Goal: Transaction & Acquisition: Purchase product/service

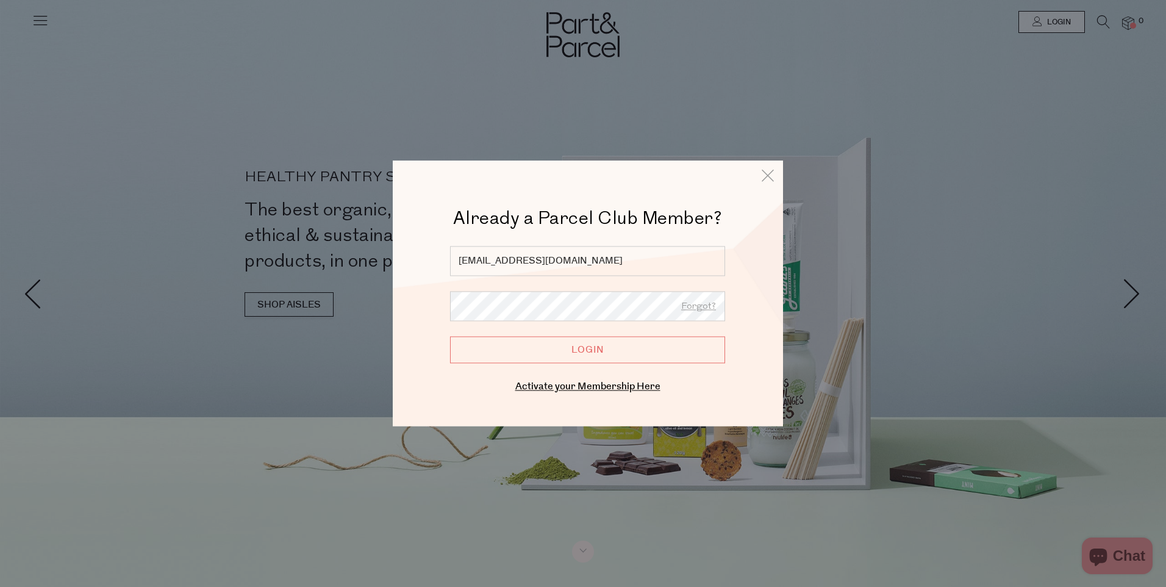
click at [580, 357] on input "Login" at bounding box center [587, 349] width 275 height 27
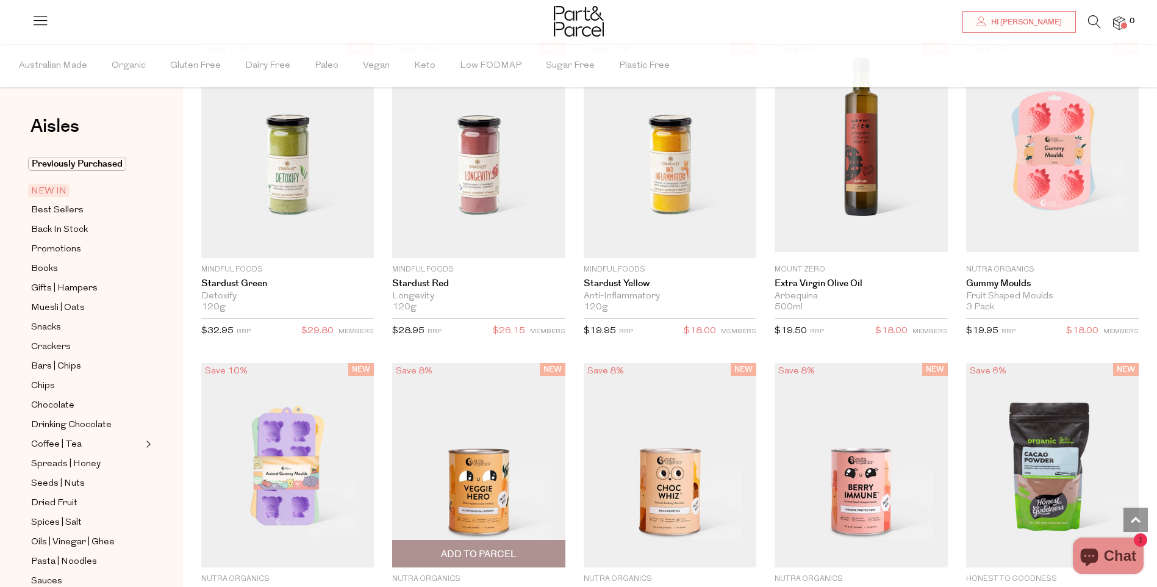
scroll to position [1098, 0]
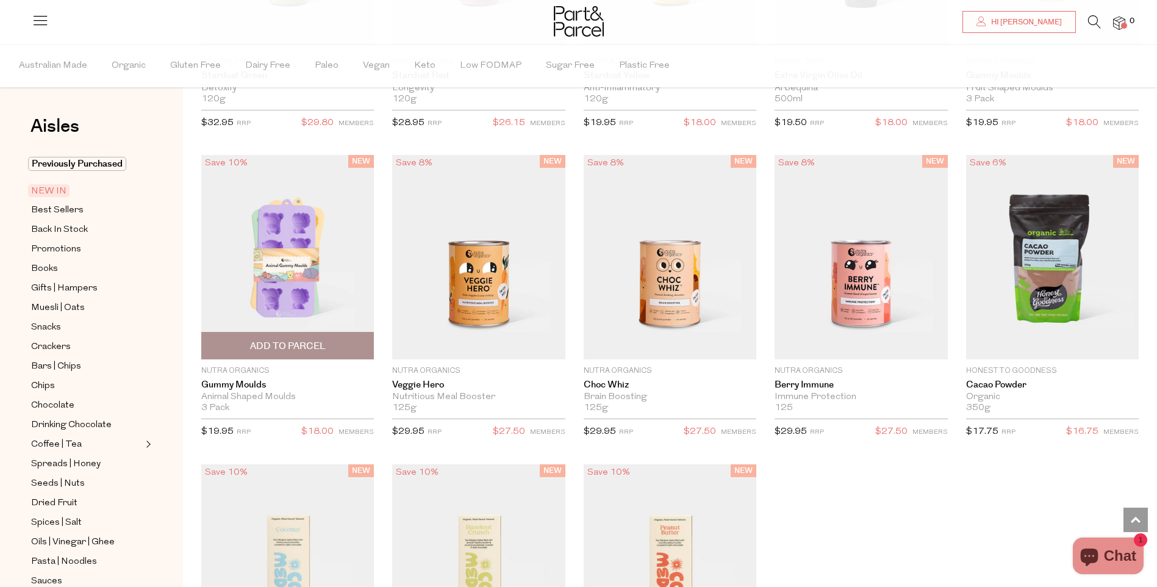
click at [268, 345] on span "Add To Parcel" at bounding box center [288, 346] width 76 height 13
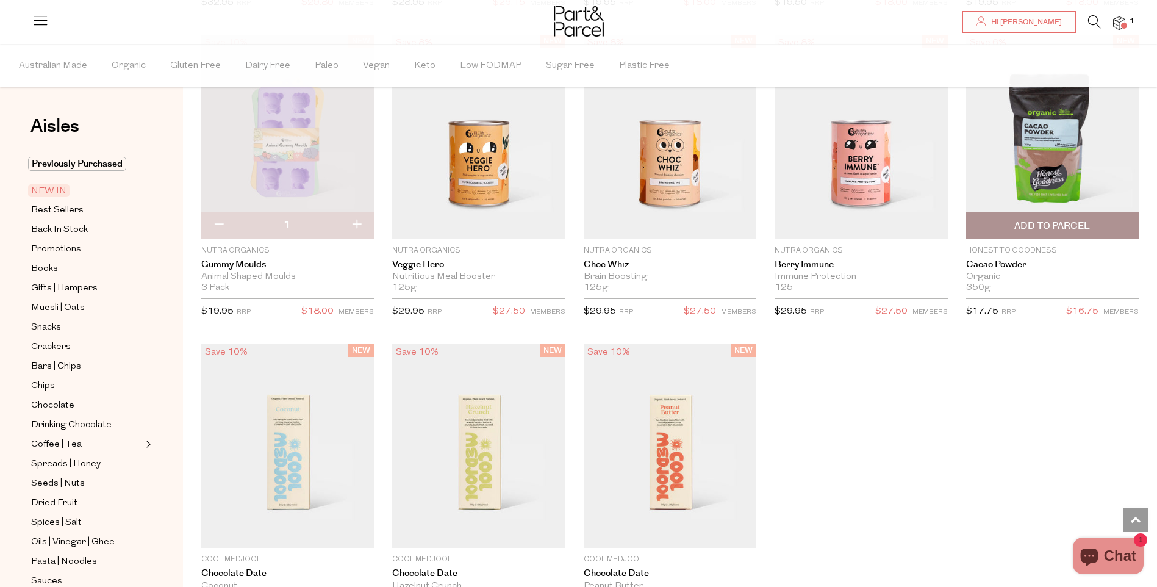
scroll to position [1204, 0]
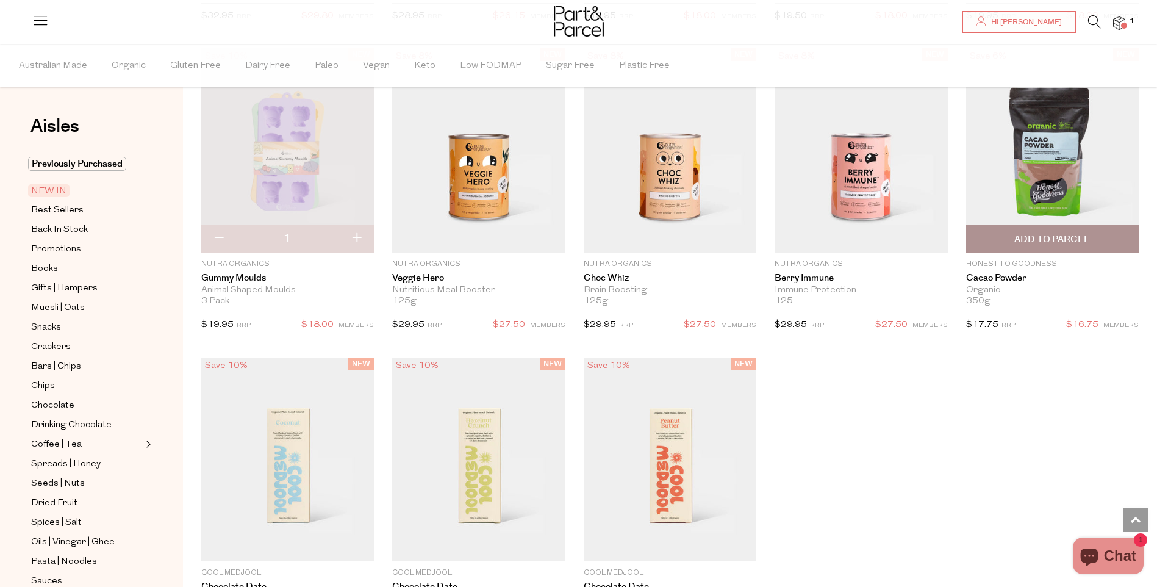
click at [1075, 242] on span "Add To Parcel" at bounding box center [1052, 239] width 76 height 13
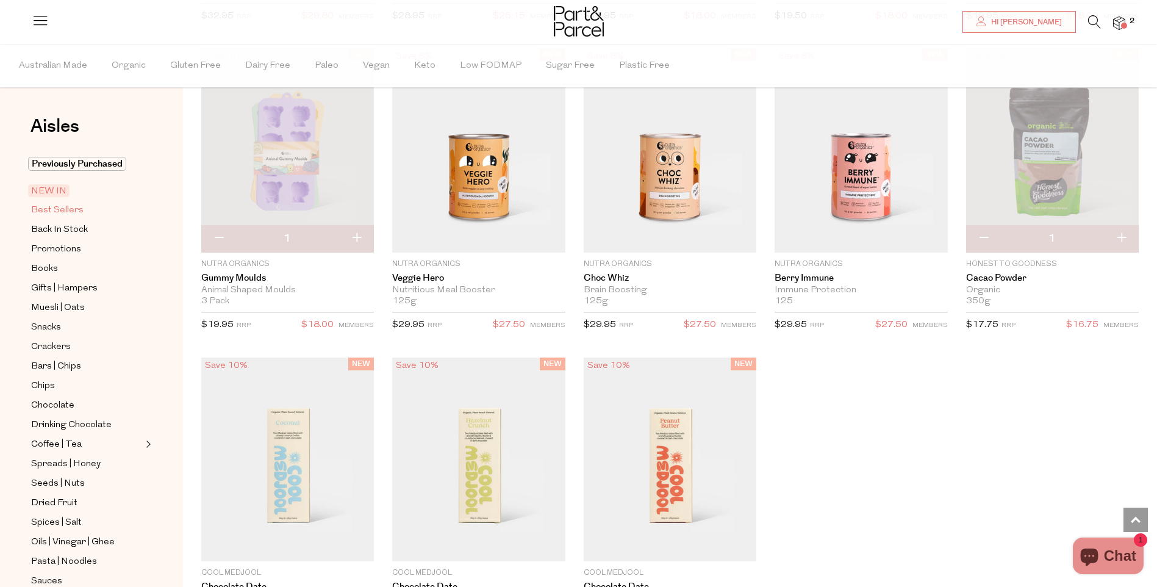
click at [53, 207] on span "Best Sellers" at bounding box center [57, 210] width 52 height 15
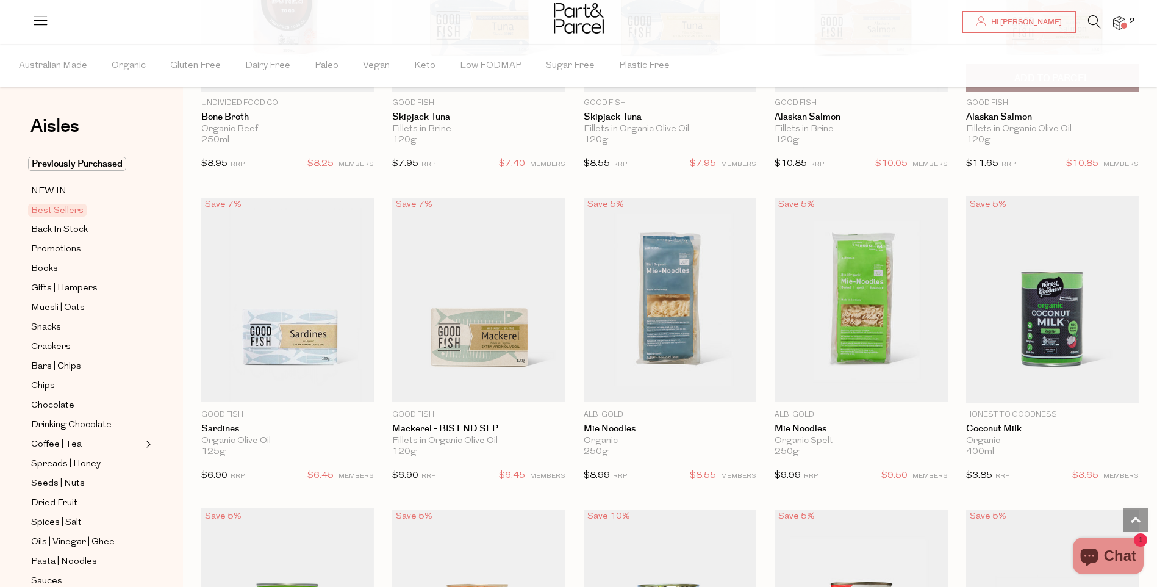
scroll to position [915, 0]
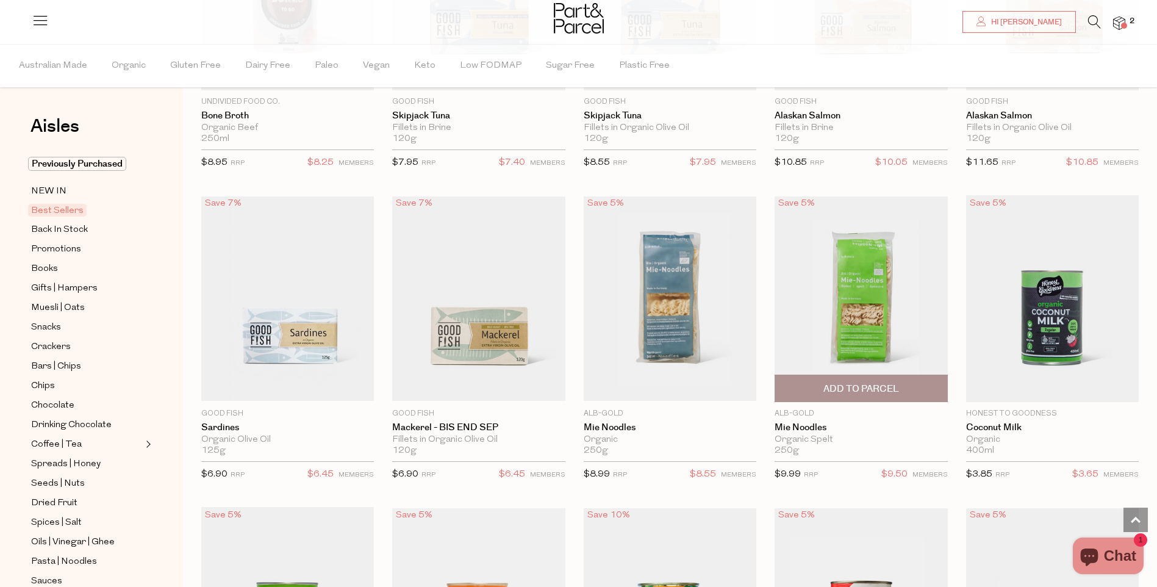
click at [913, 389] on span "Add To Parcel" at bounding box center [860, 388] width 165 height 26
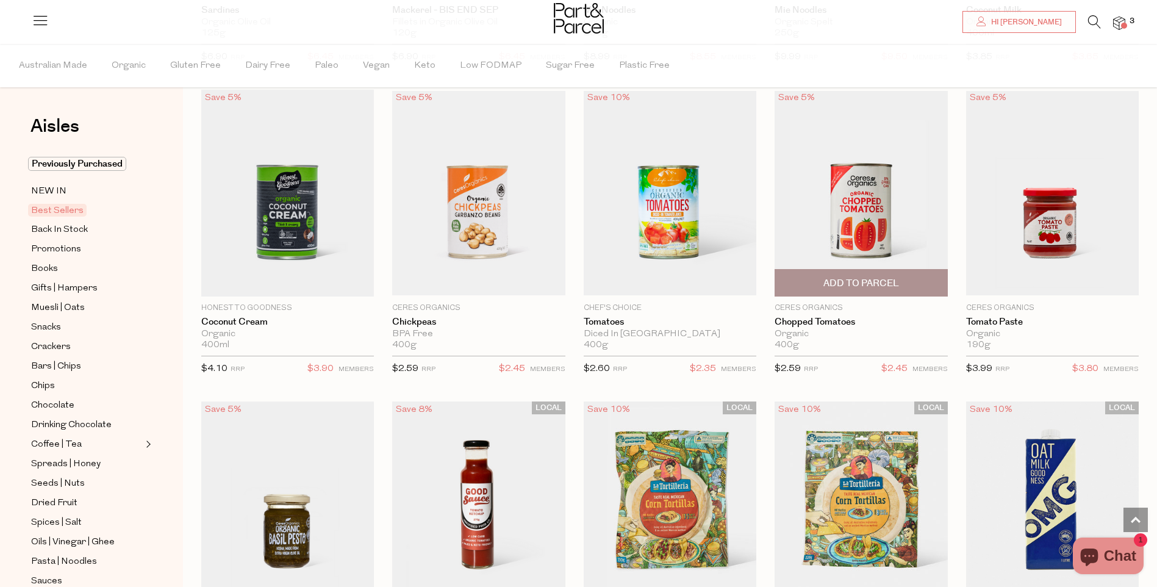
scroll to position [1311, 0]
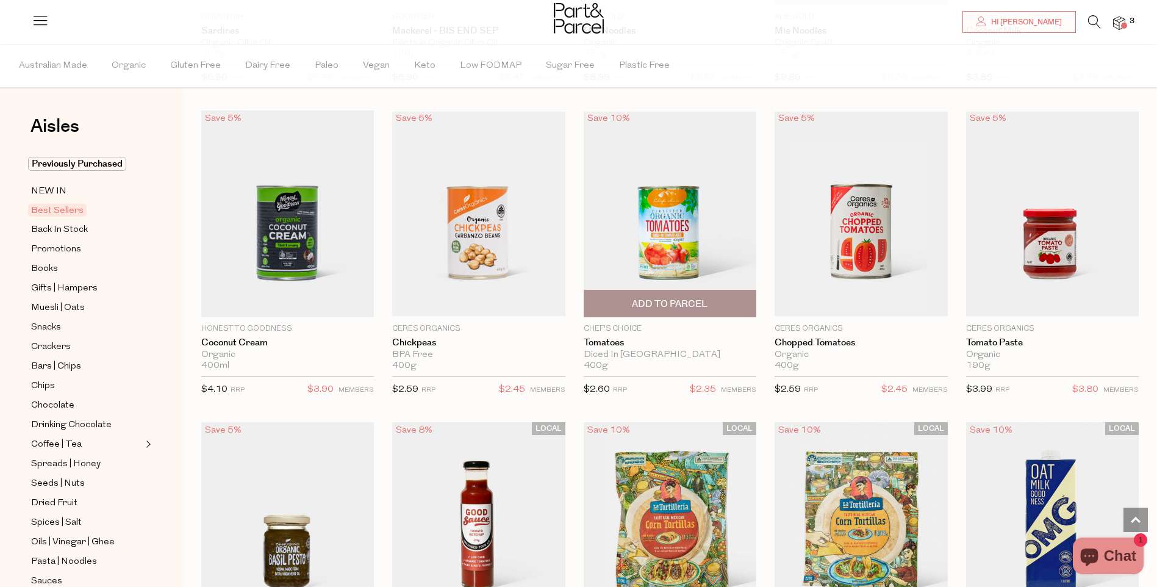
click at [689, 298] on span "Add To Parcel" at bounding box center [670, 304] width 76 height 13
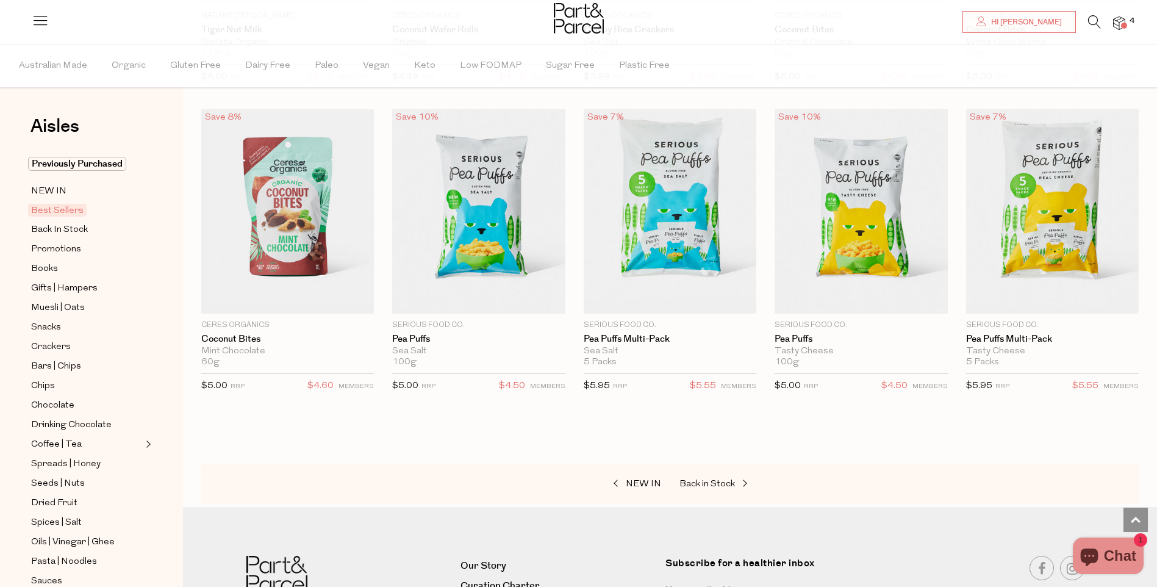
scroll to position [2287, 0]
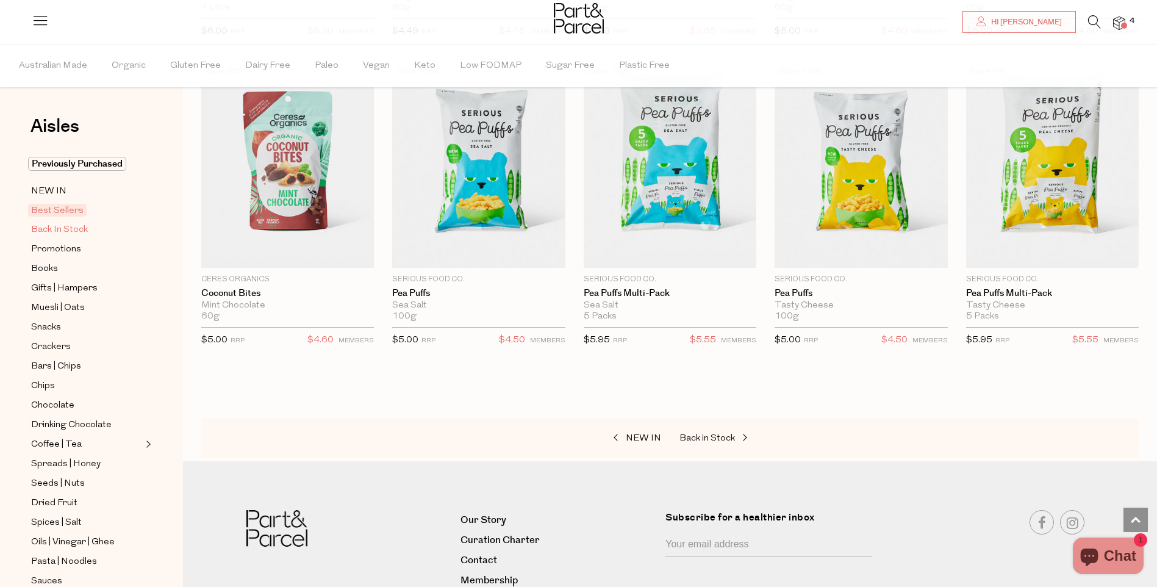
click at [80, 229] on span "Back In Stock" at bounding box center [59, 230] width 57 height 15
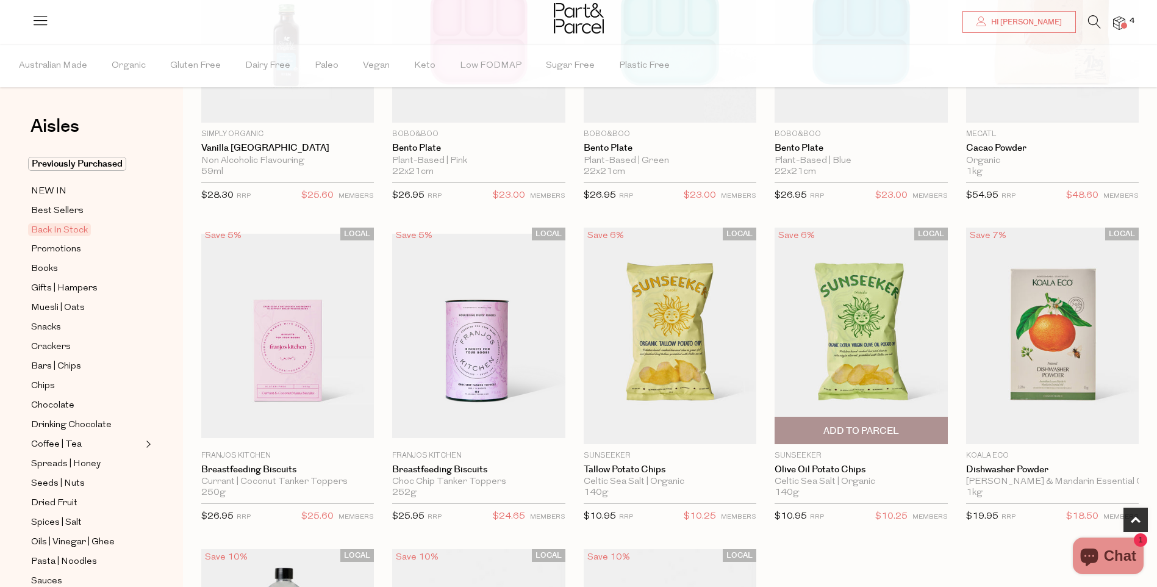
scroll to position [244, 0]
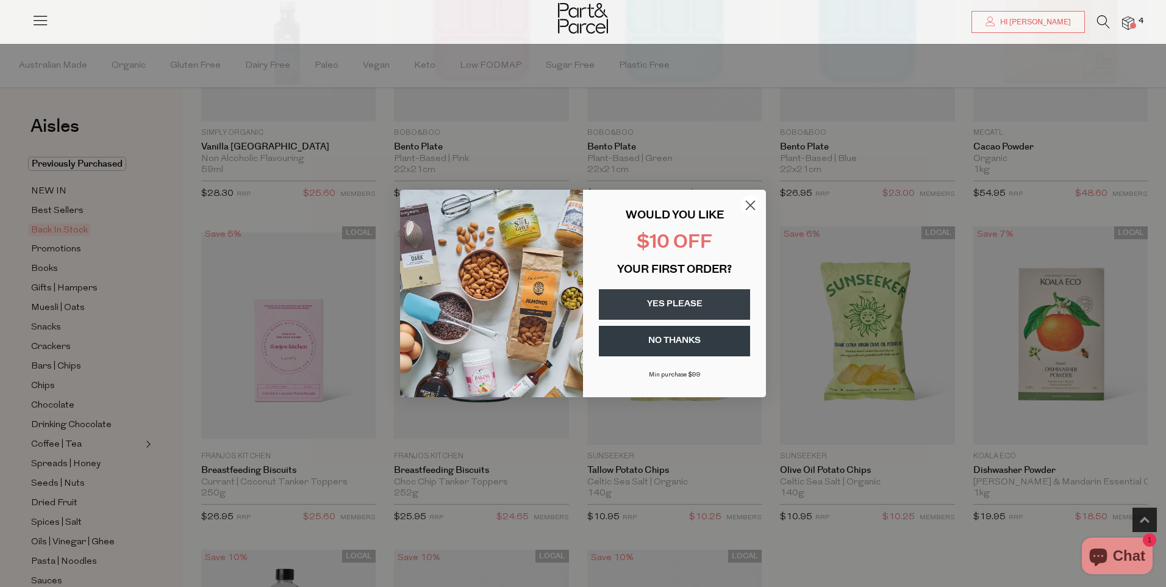
click at [751, 198] on circle "Close dialog" at bounding box center [750, 205] width 20 height 20
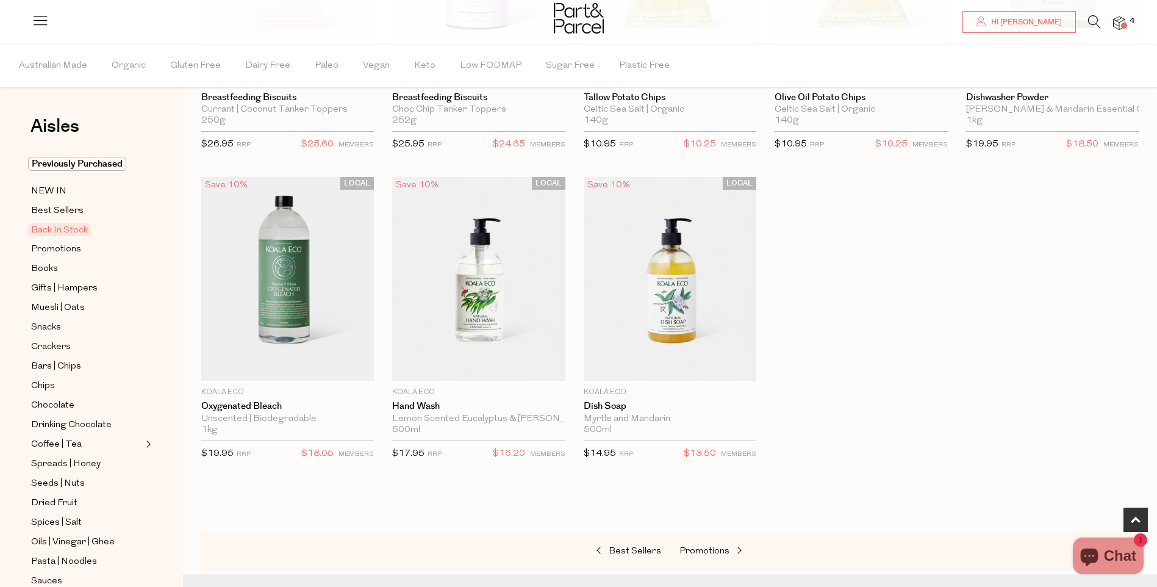
scroll to position [625, 0]
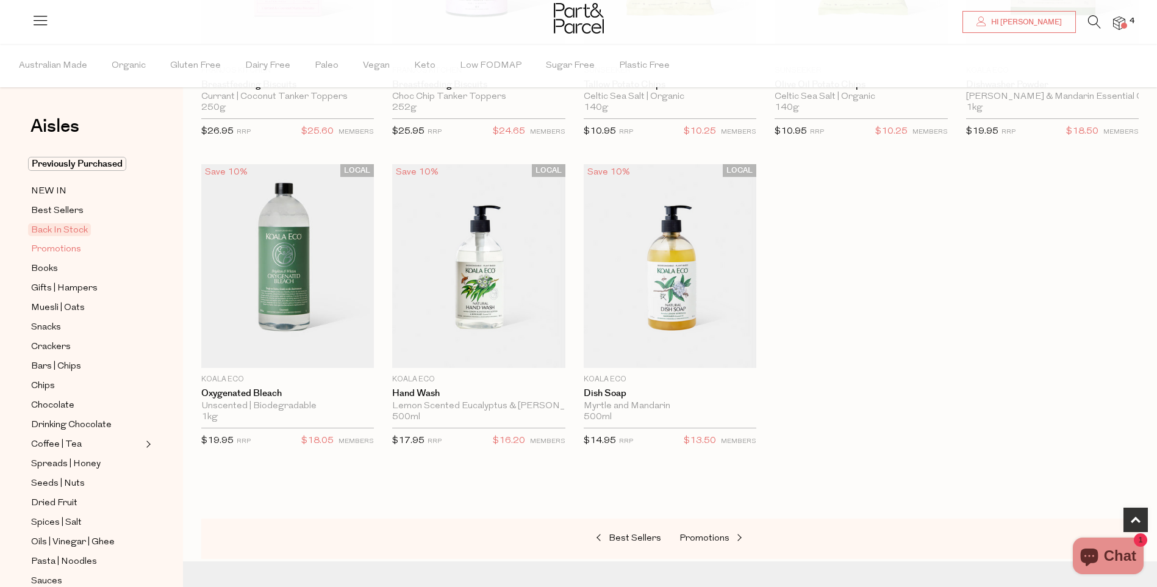
click at [63, 249] on span "Promotions" at bounding box center [56, 249] width 50 height 15
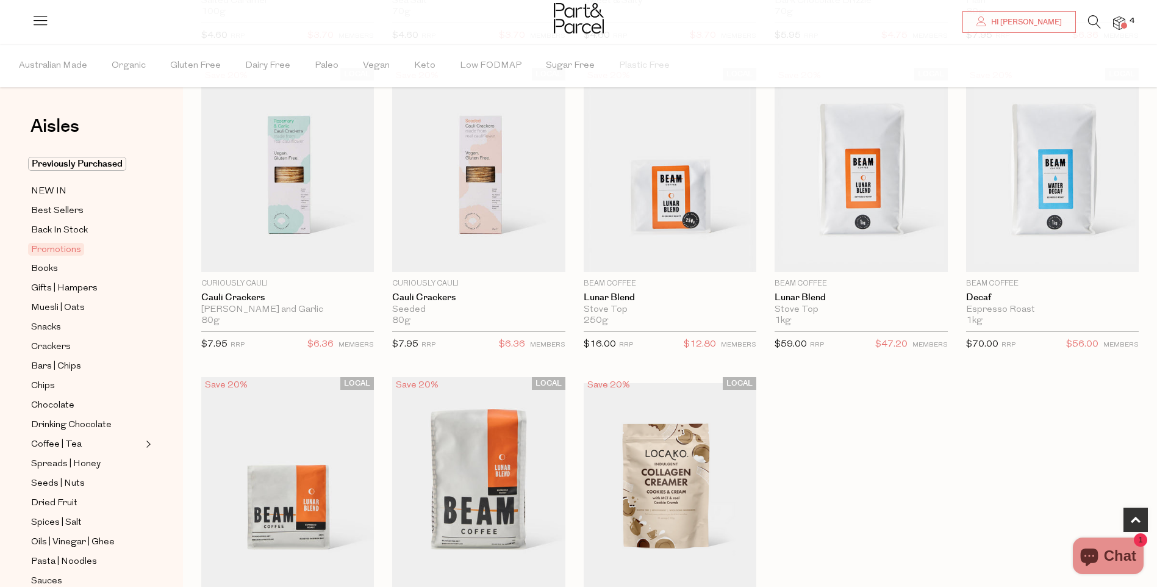
scroll to position [396, 0]
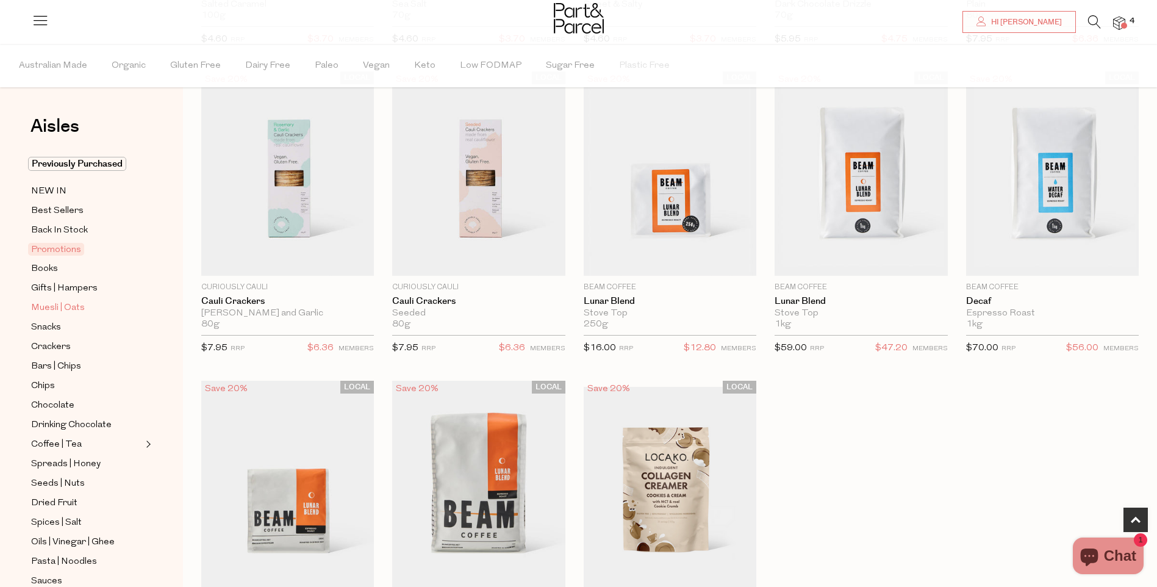
click at [58, 303] on span "Muesli | Oats" at bounding box center [58, 308] width 54 height 15
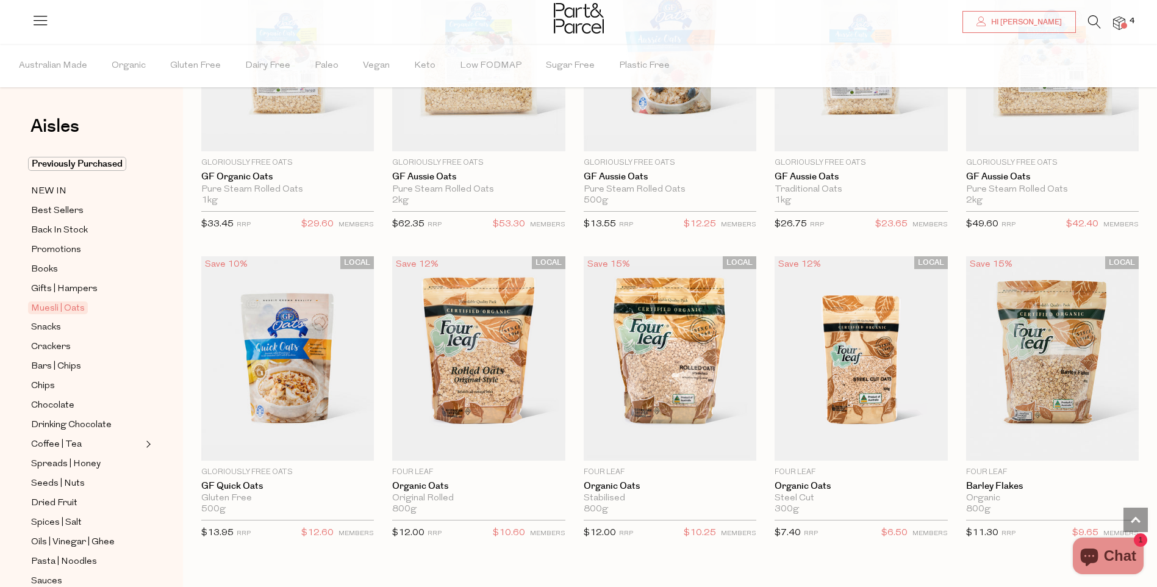
scroll to position [2912, 0]
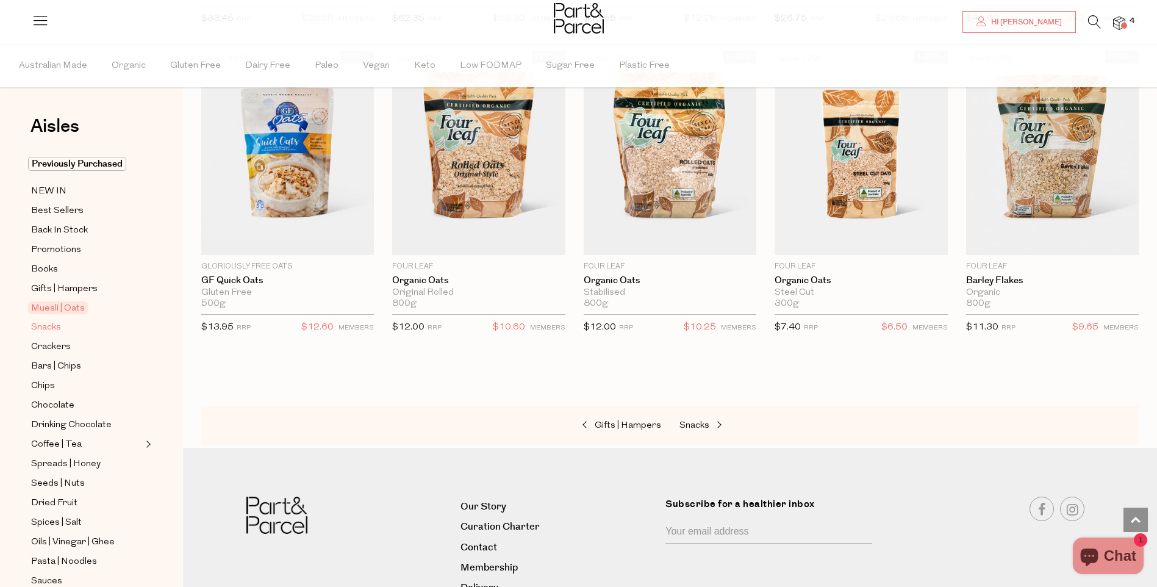
click at [54, 326] on span "Snacks" at bounding box center [46, 327] width 30 height 15
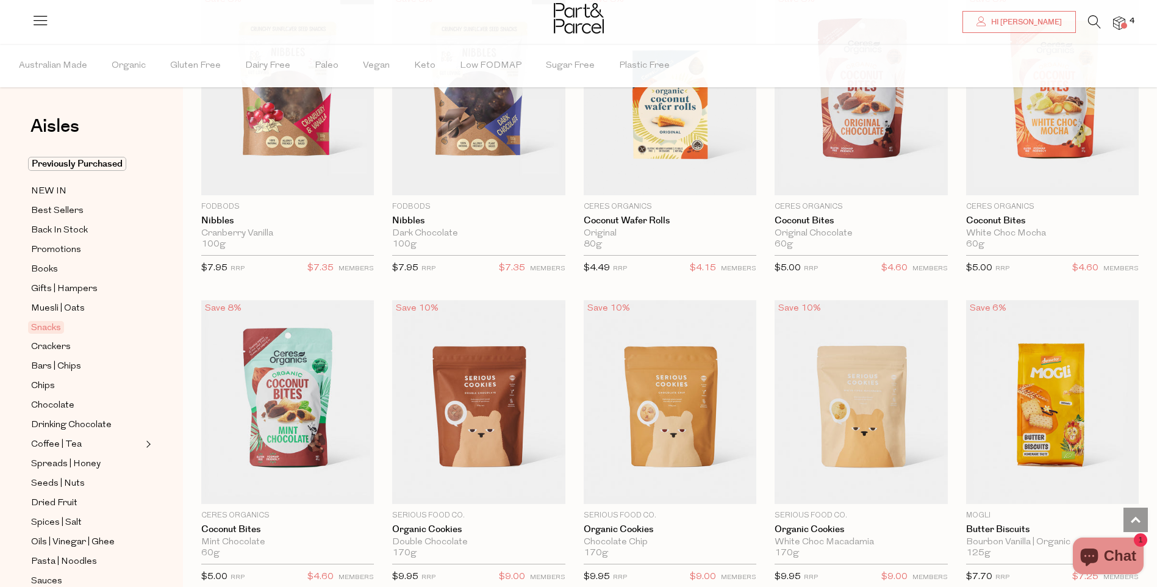
scroll to position [1738, 0]
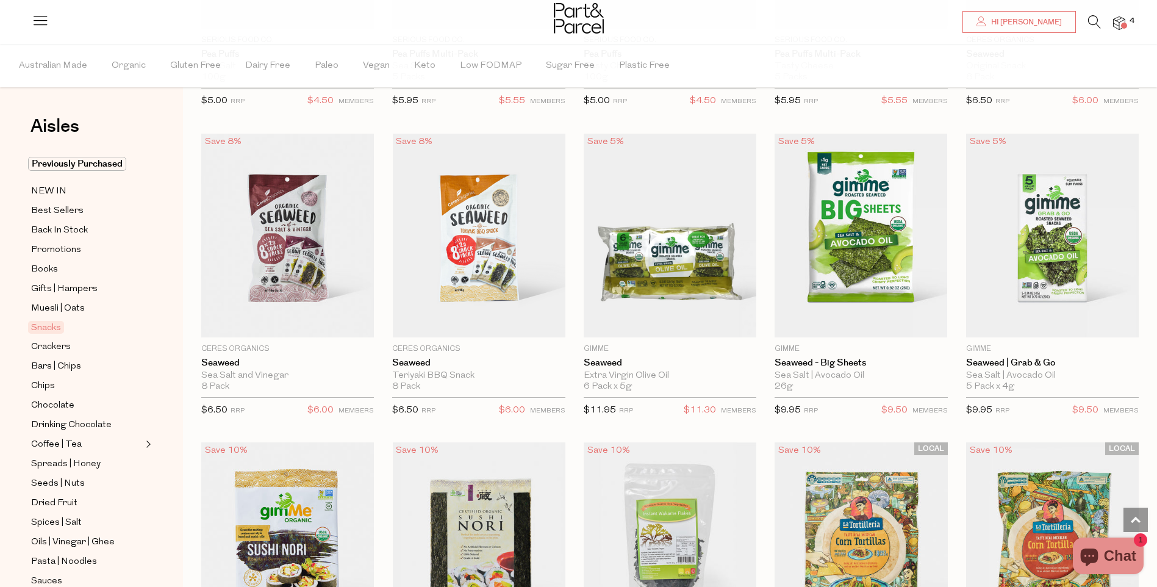
scroll to position [3019, 0]
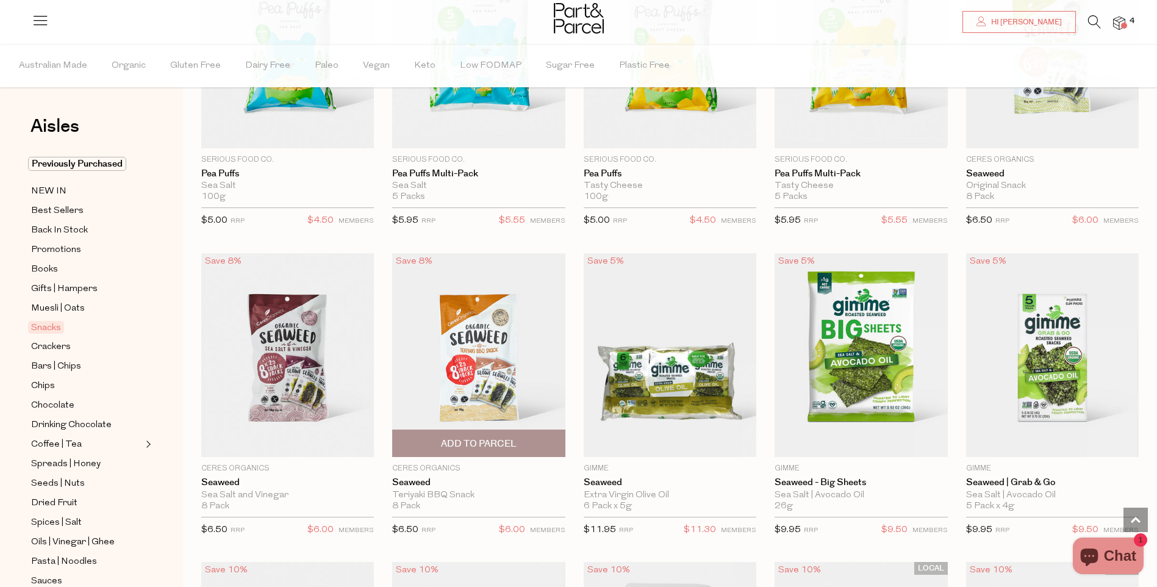
click at [490, 437] on span "Add To Parcel" at bounding box center [479, 443] width 76 height 13
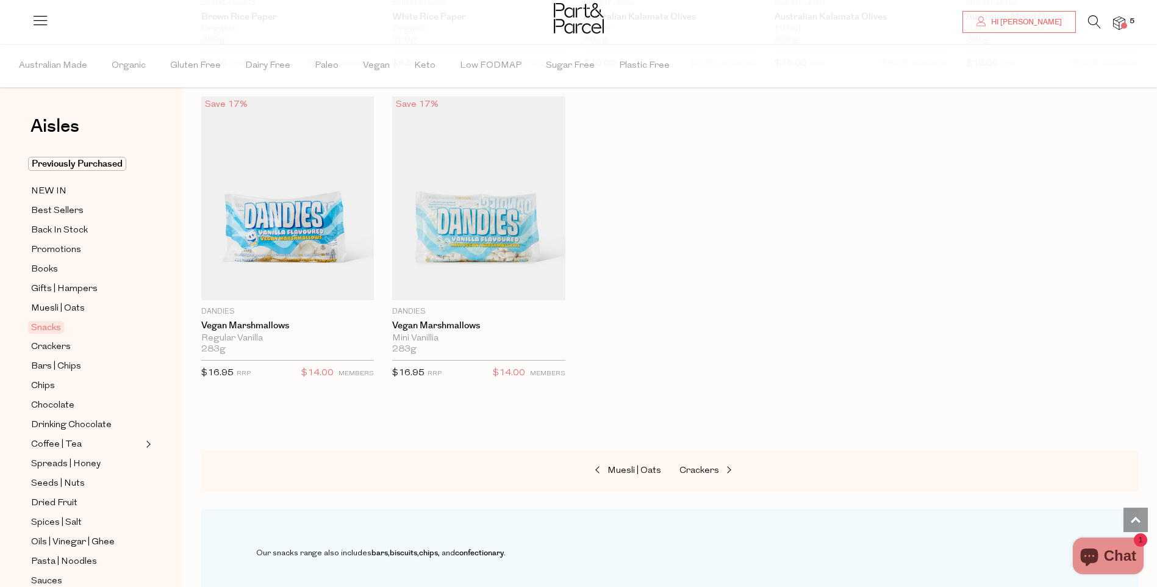
scroll to position [4162, 0]
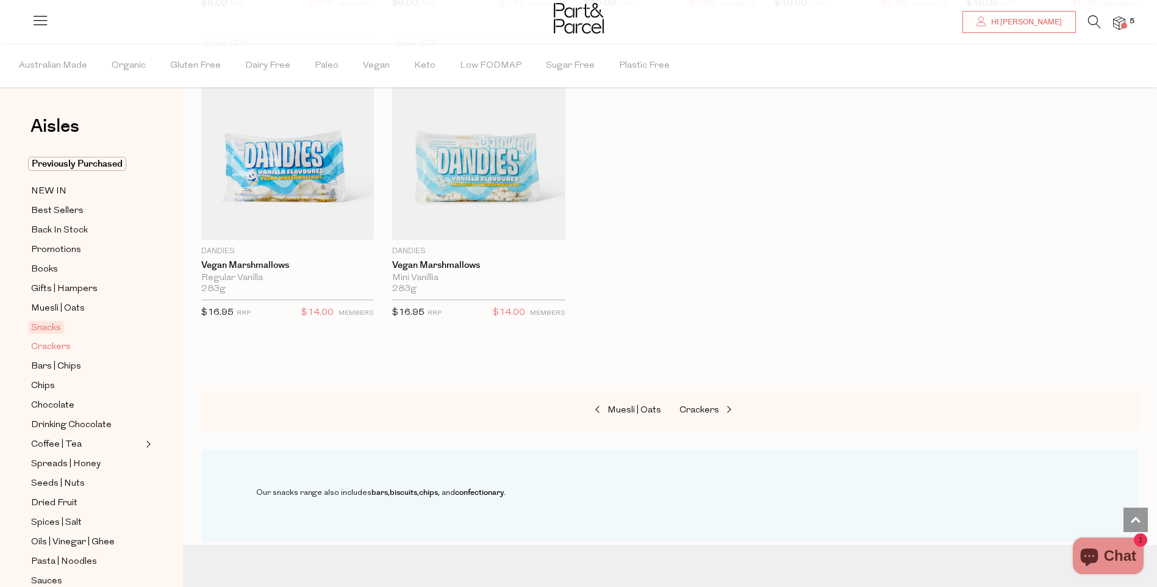
click at [60, 343] on span "Crackers" at bounding box center [51, 347] width 40 height 15
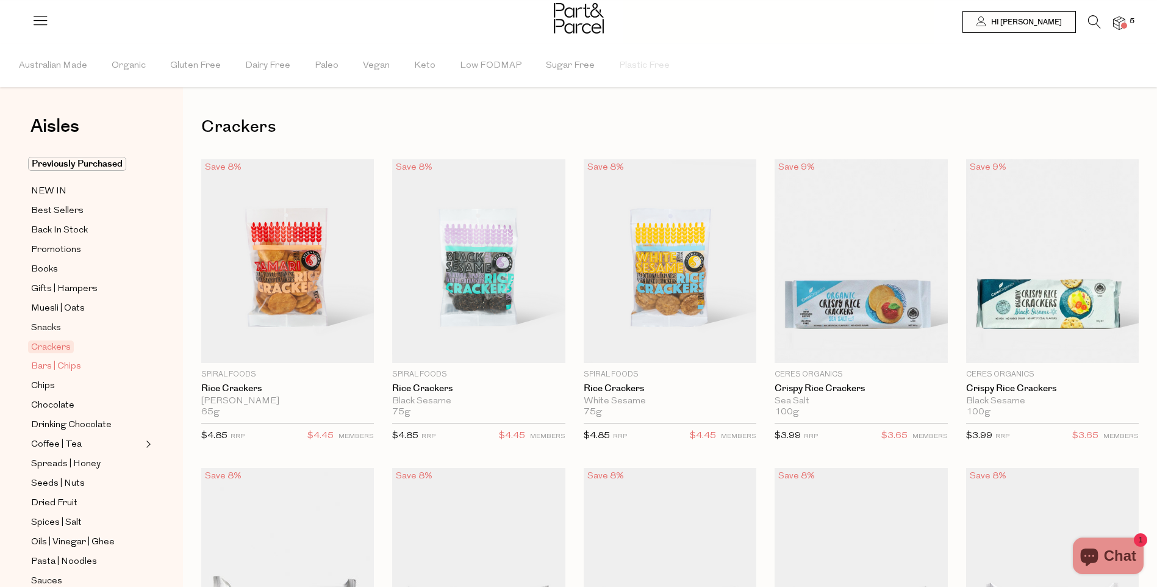
click at [59, 362] on span "Bars | Chips" at bounding box center [56, 366] width 50 height 15
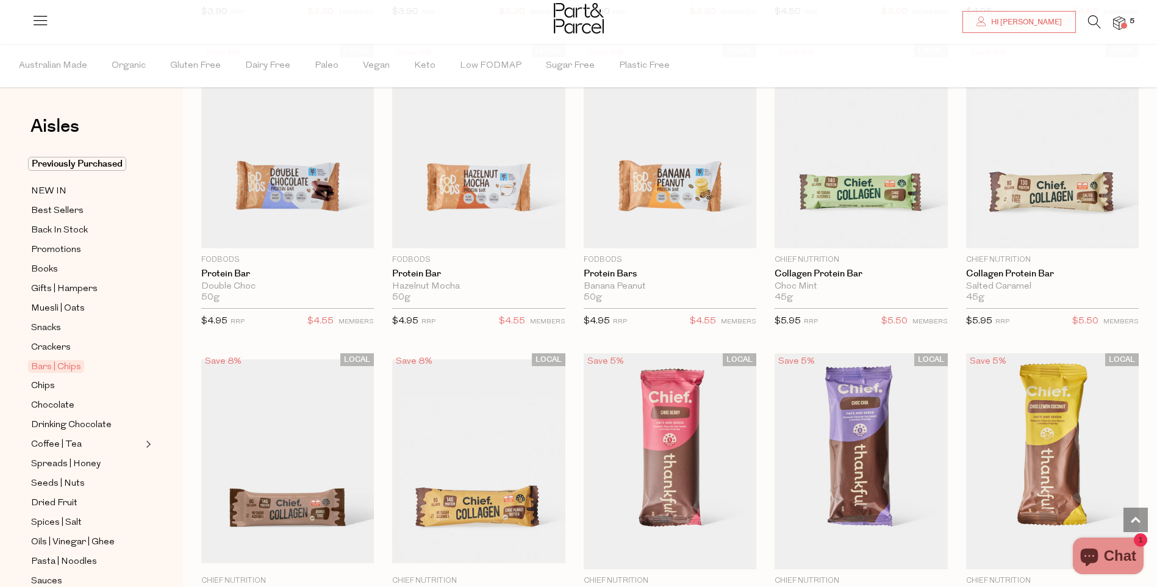
scroll to position [732, 0]
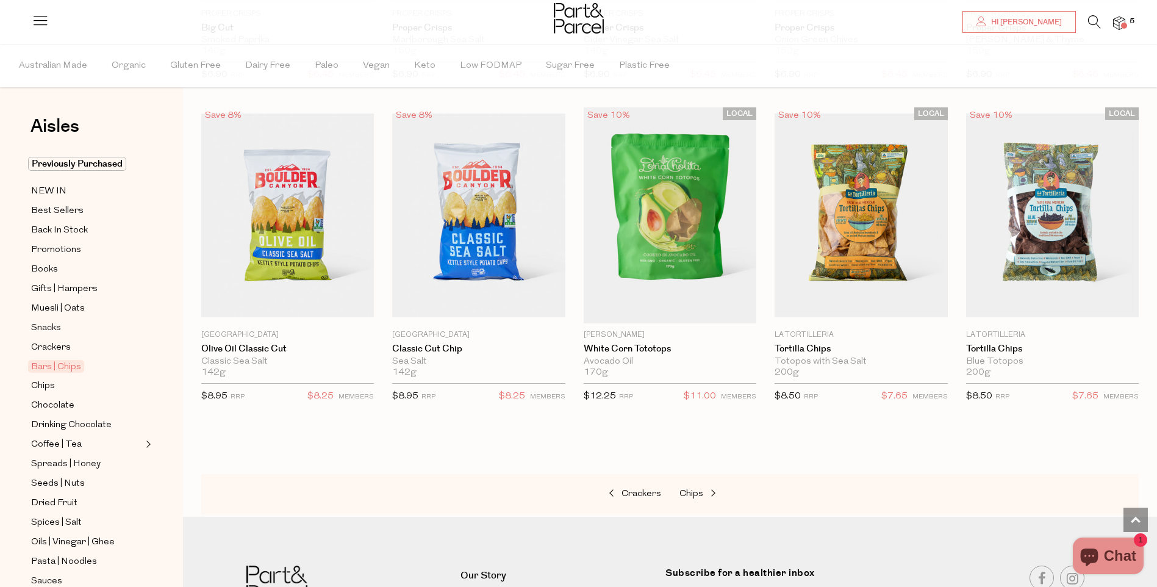
scroll to position [4132, 0]
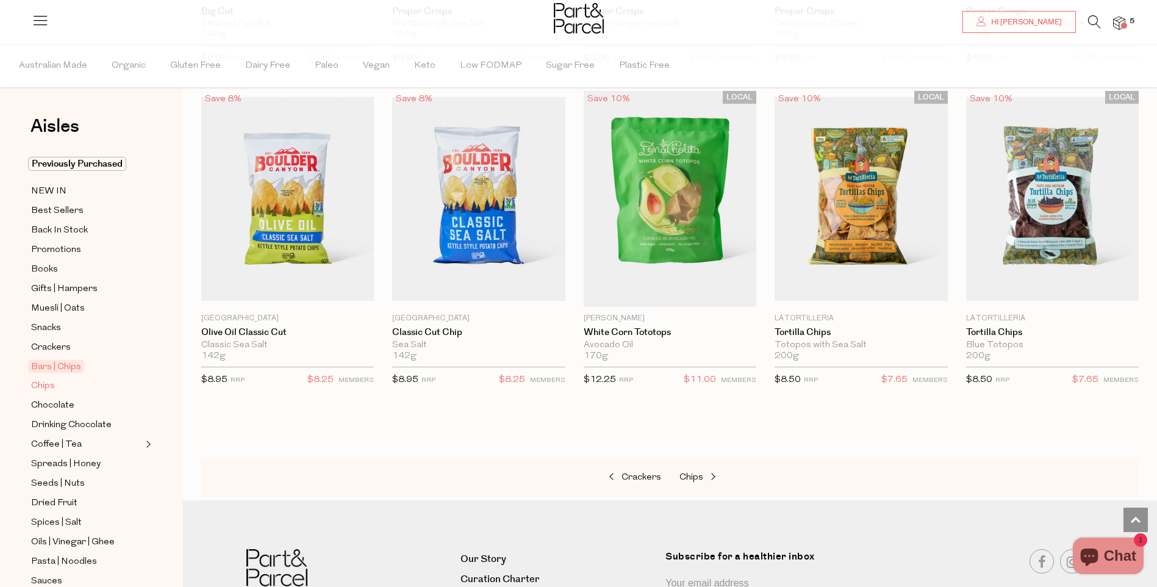
click at [49, 379] on span "Chips" at bounding box center [43, 386] width 24 height 15
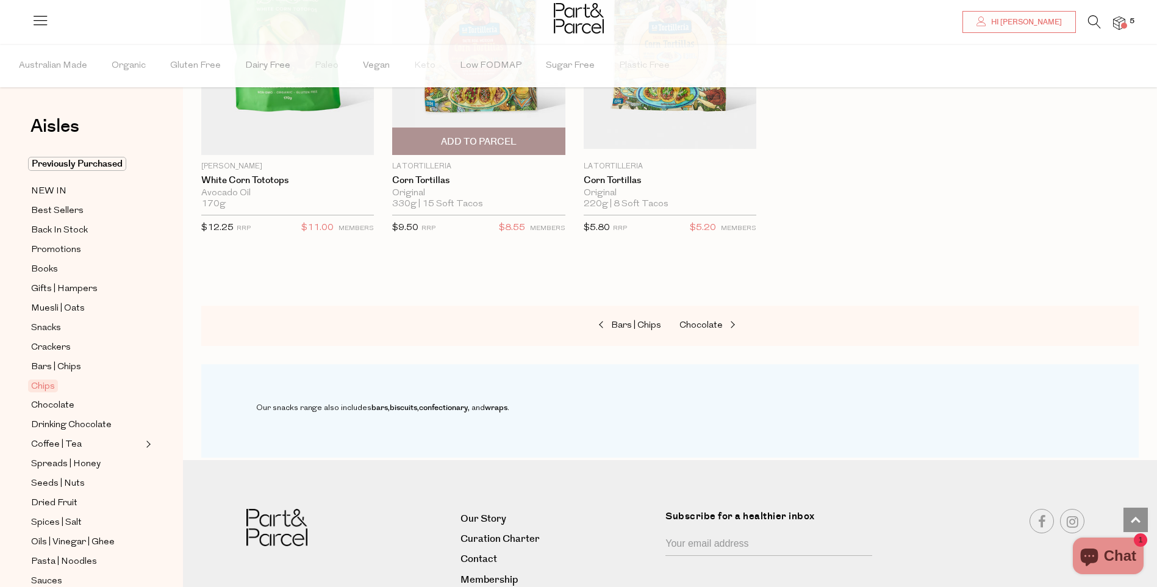
scroll to position [1189, 0]
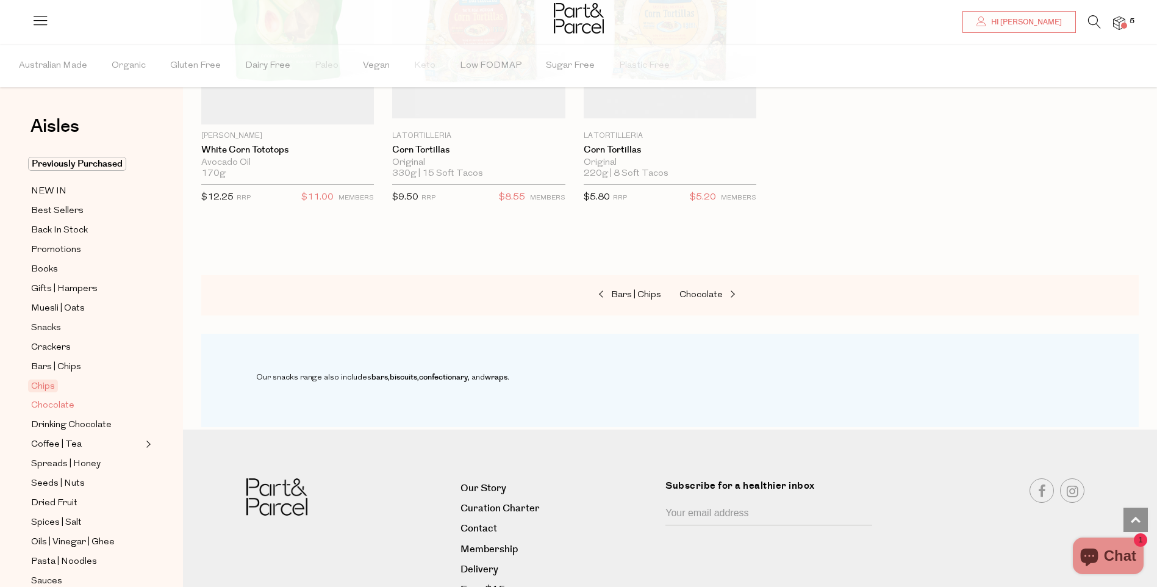
click at [73, 402] on span "Chocolate" at bounding box center [52, 405] width 43 height 15
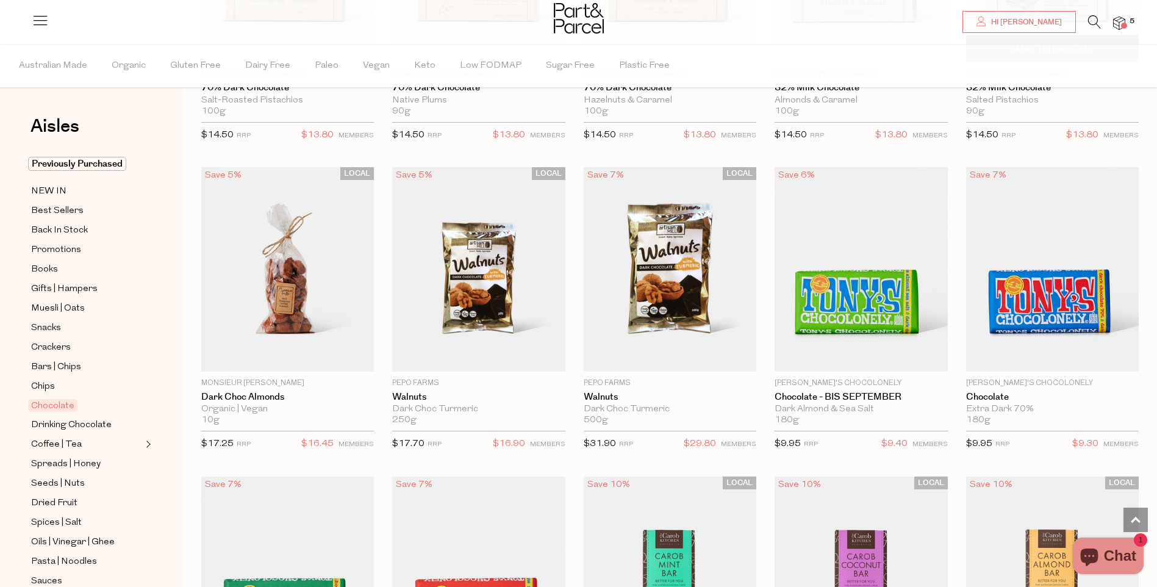
scroll to position [2195, 0]
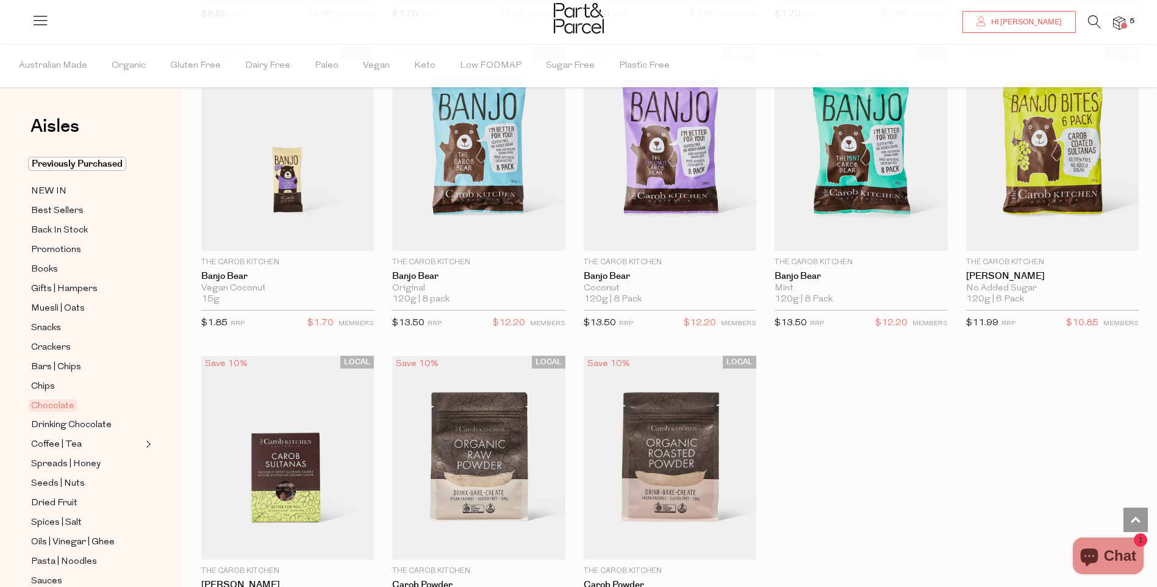
scroll to position [3171, 0]
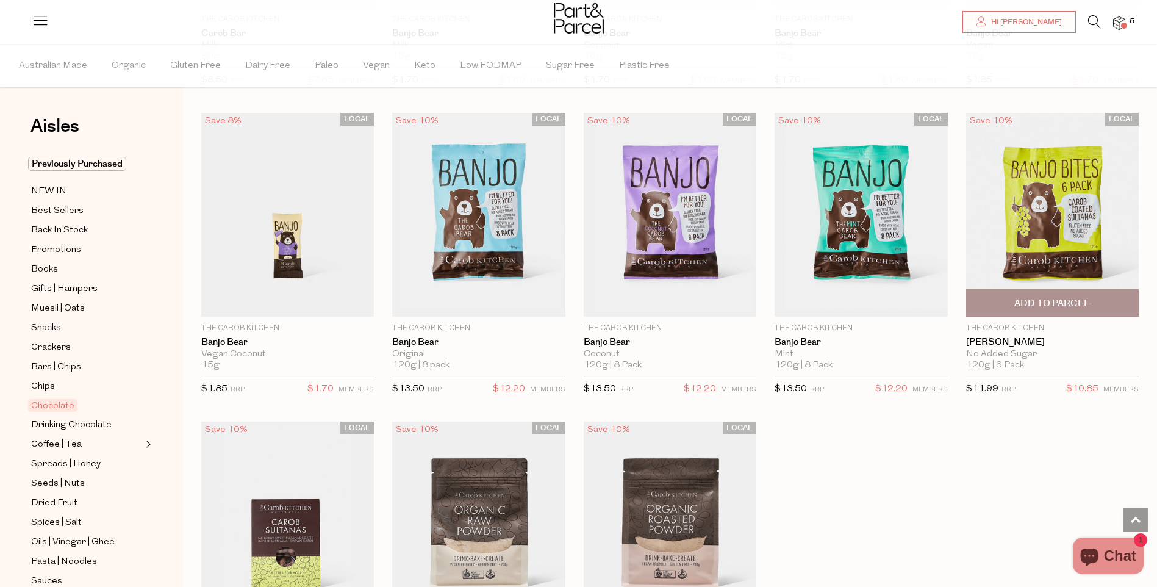
click at [1066, 298] on span "Add To Parcel" at bounding box center [1052, 303] width 76 height 13
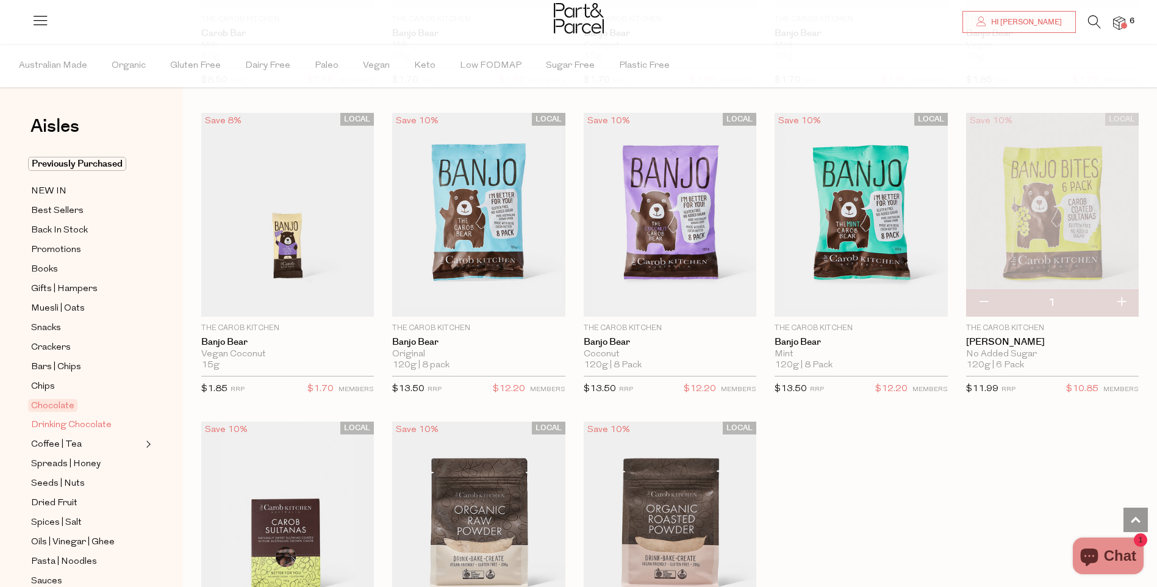
click at [85, 418] on span "Drinking Chocolate" at bounding box center [71, 425] width 81 height 15
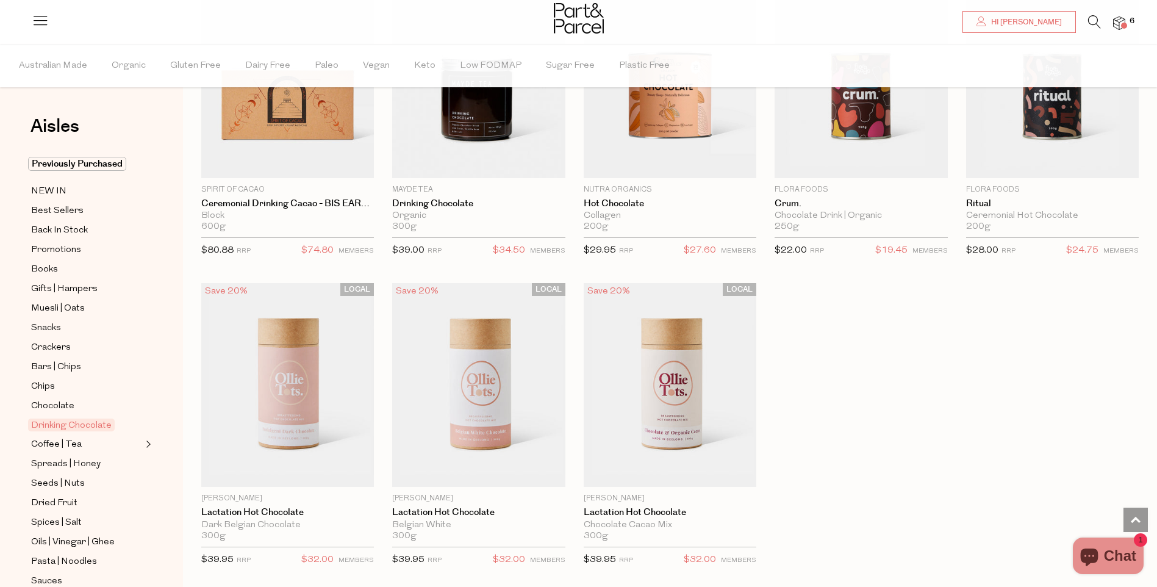
scroll to position [762, 0]
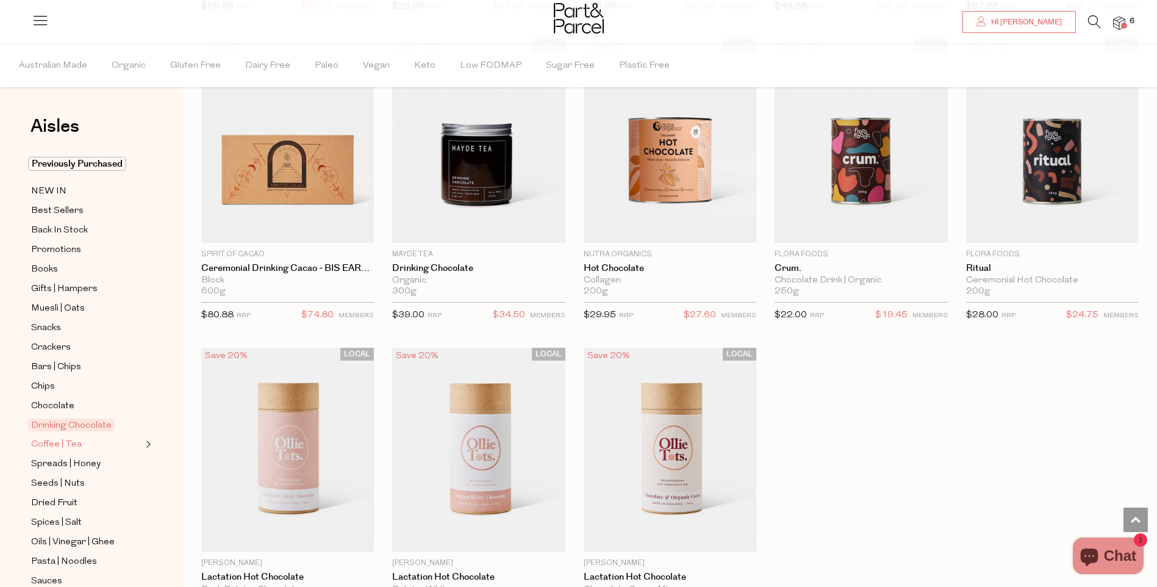
click at [60, 437] on span "Coffee | Tea" at bounding box center [56, 444] width 51 height 15
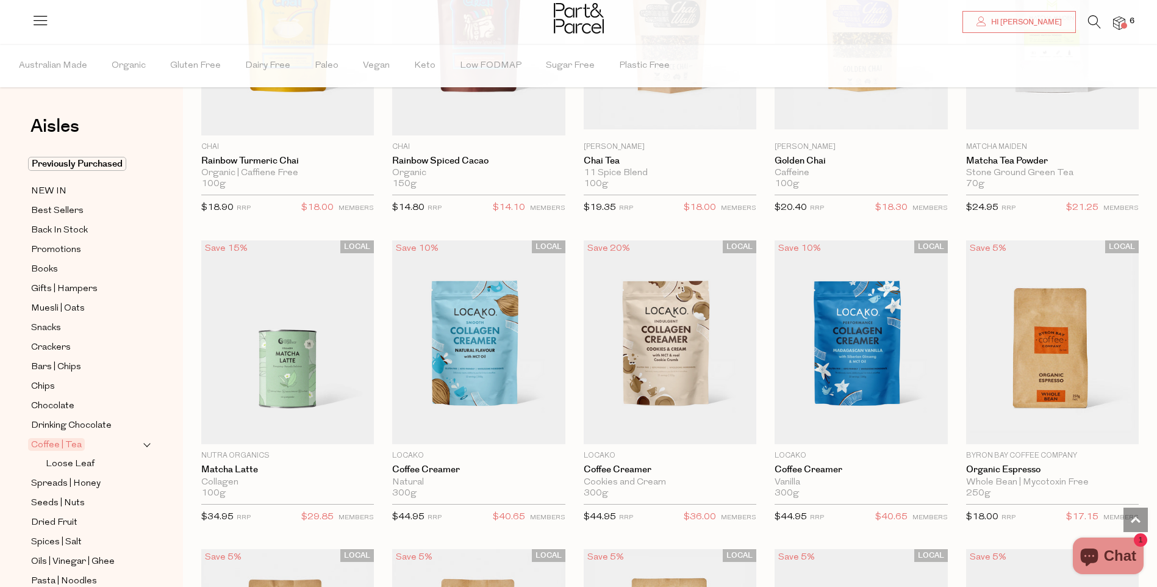
scroll to position [4345, 0]
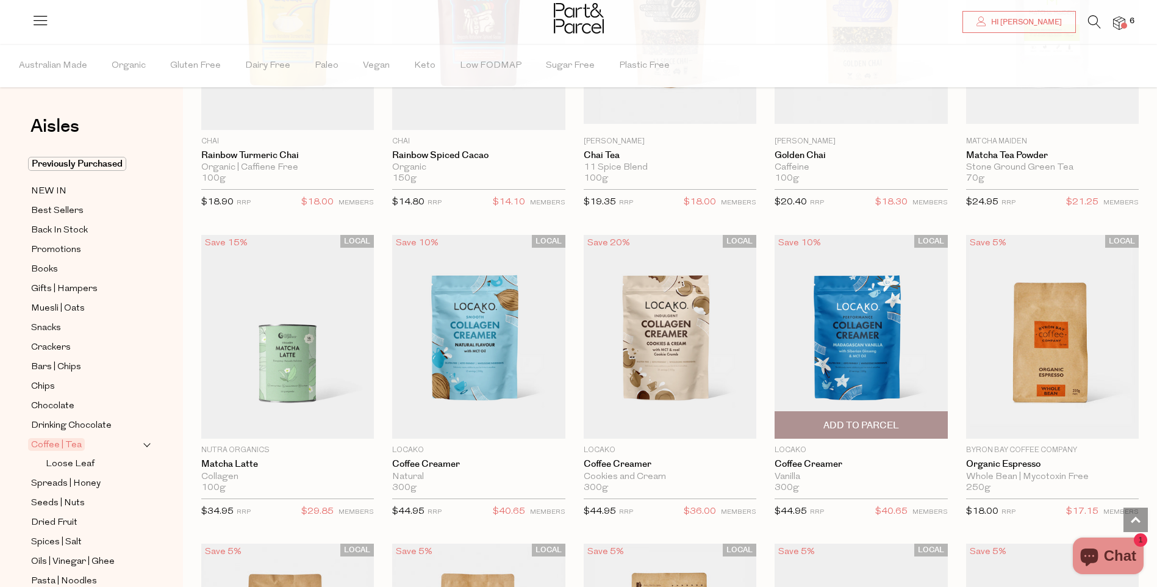
click at [872, 419] on span "Add To Parcel" at bounding box center [861, 425] width 76 height 13
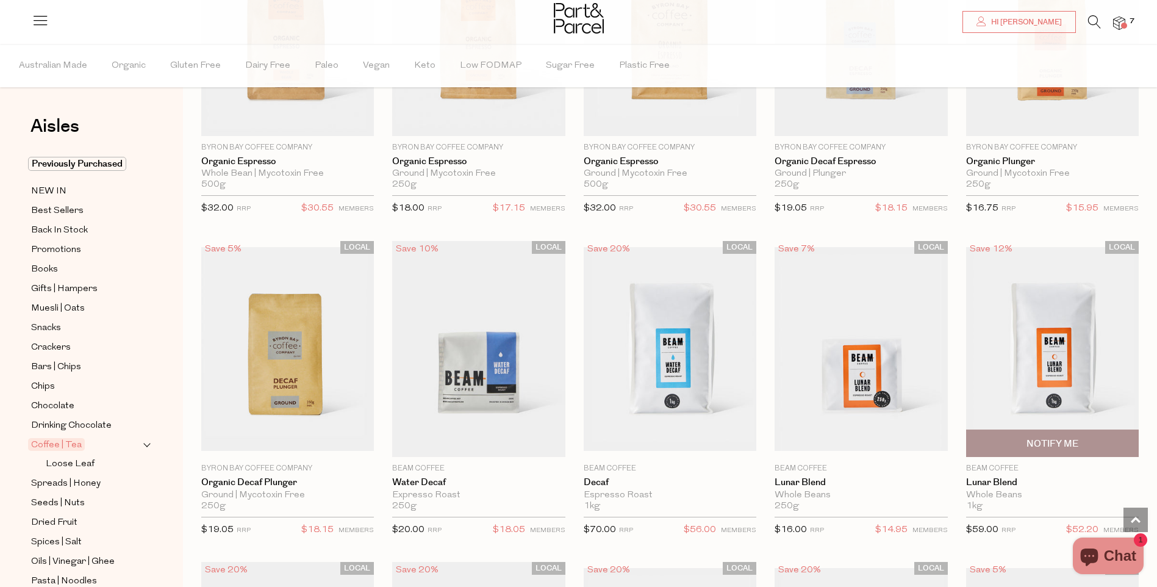
scroll to position [5001, 0]
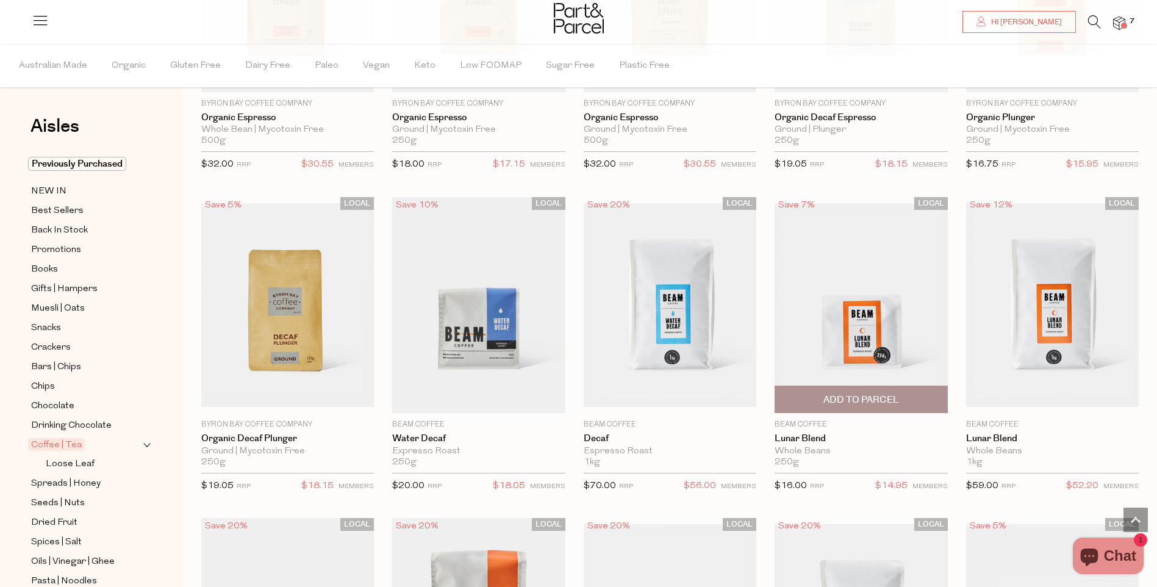
click at [870, 393] on span "Add To Parcel" at bounding box center [861, 399] width 76 height 13
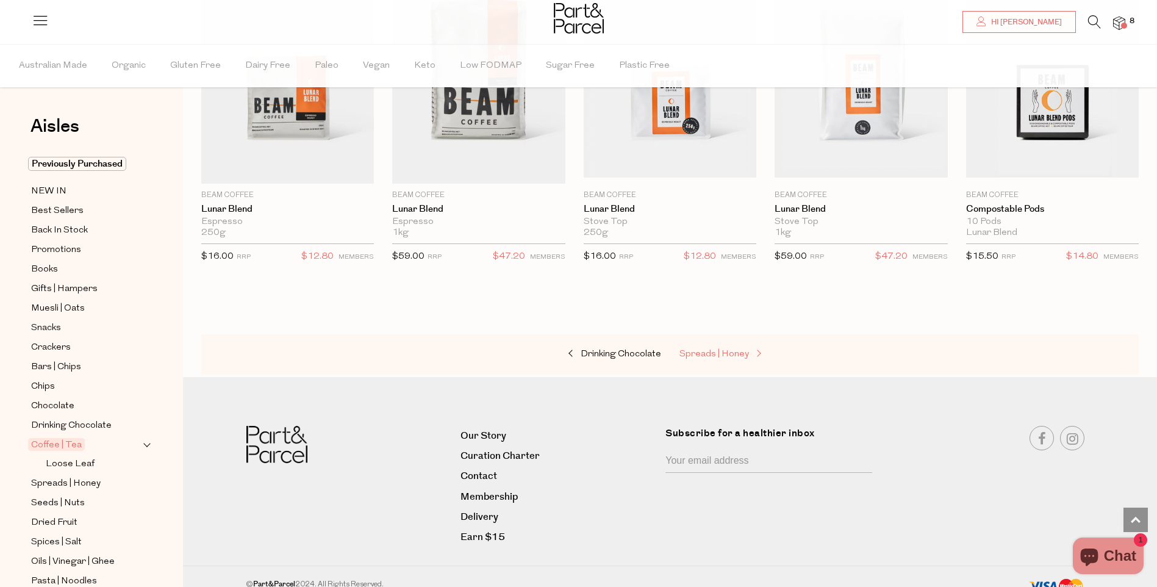
scroll to position [5553, 0]
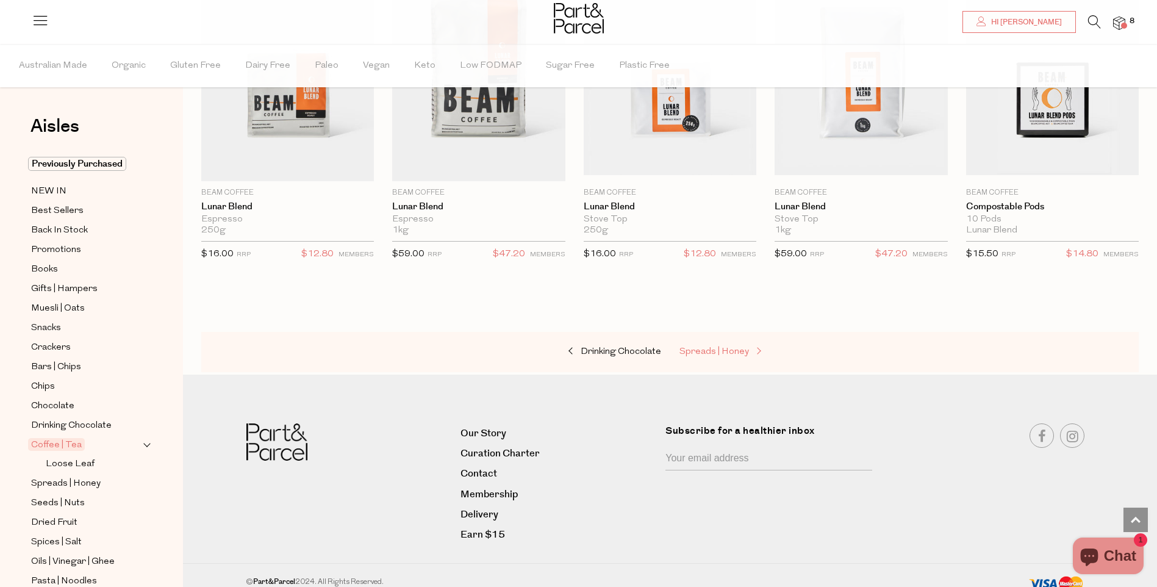
click at [743, 347] on span "Spreads | Honey" at bounding box center [714, 351] width 70 height 9
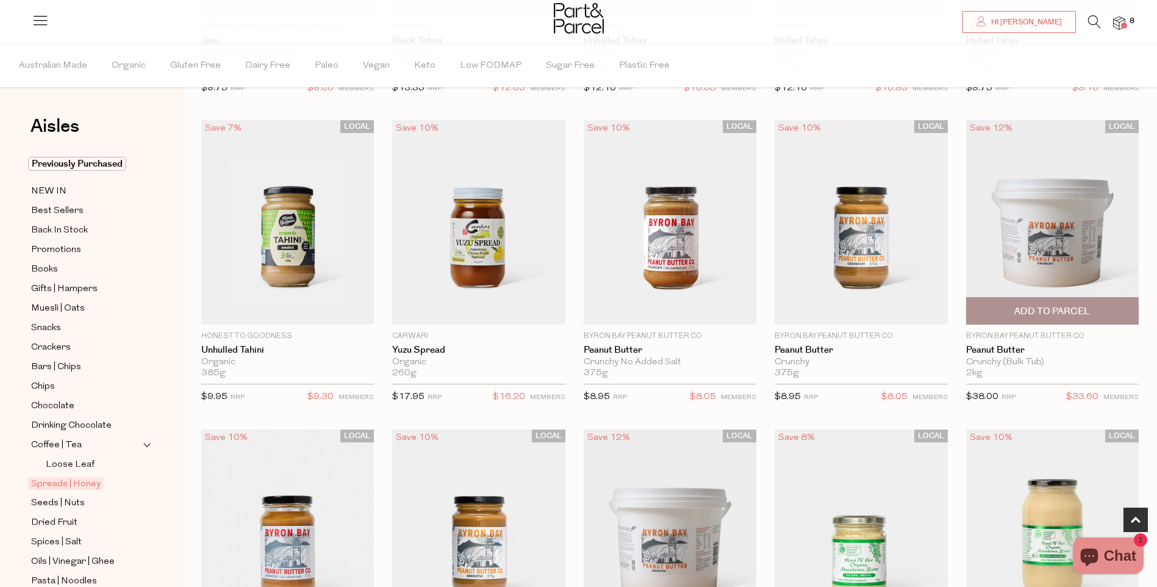
scroll to position [351, 0]
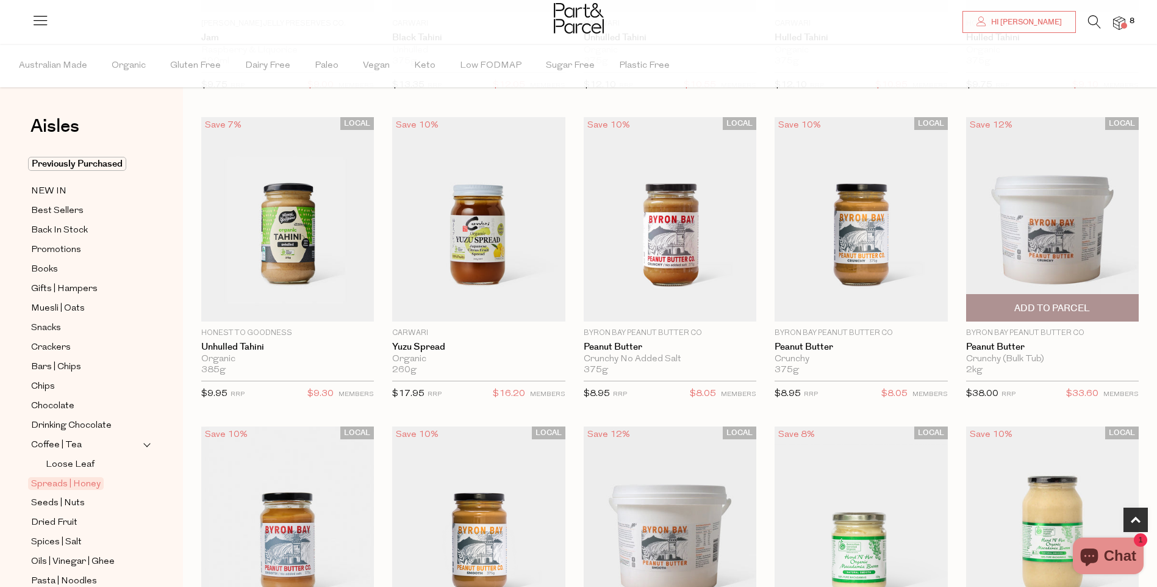
click at [1061, 309] on span "Add To Parcel" at bounding box center [1052, 308] width 76 height 13
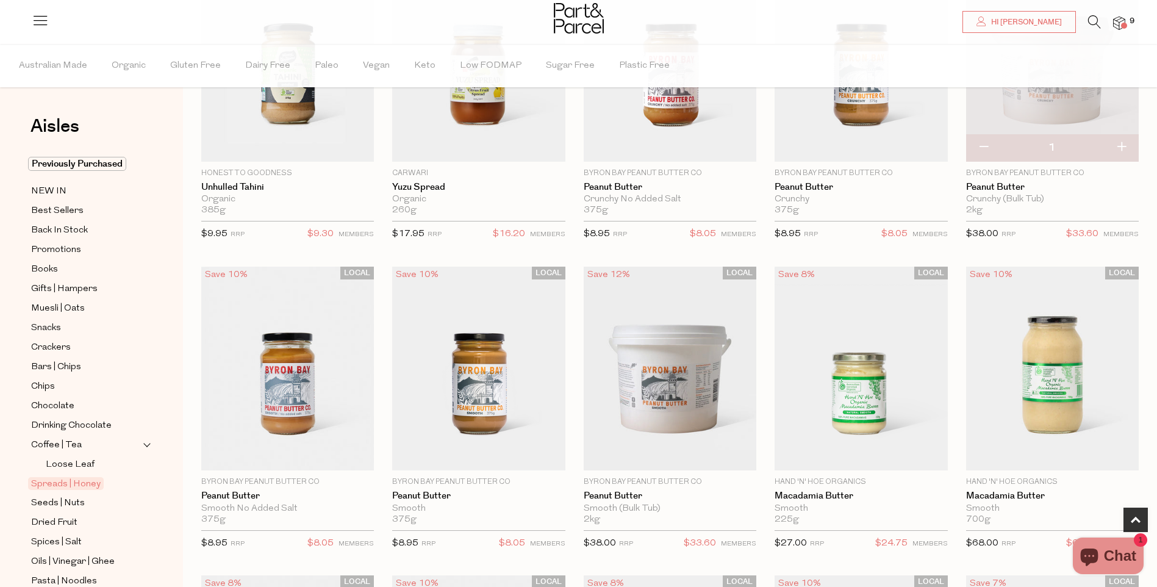
scroll to position [457, 0]
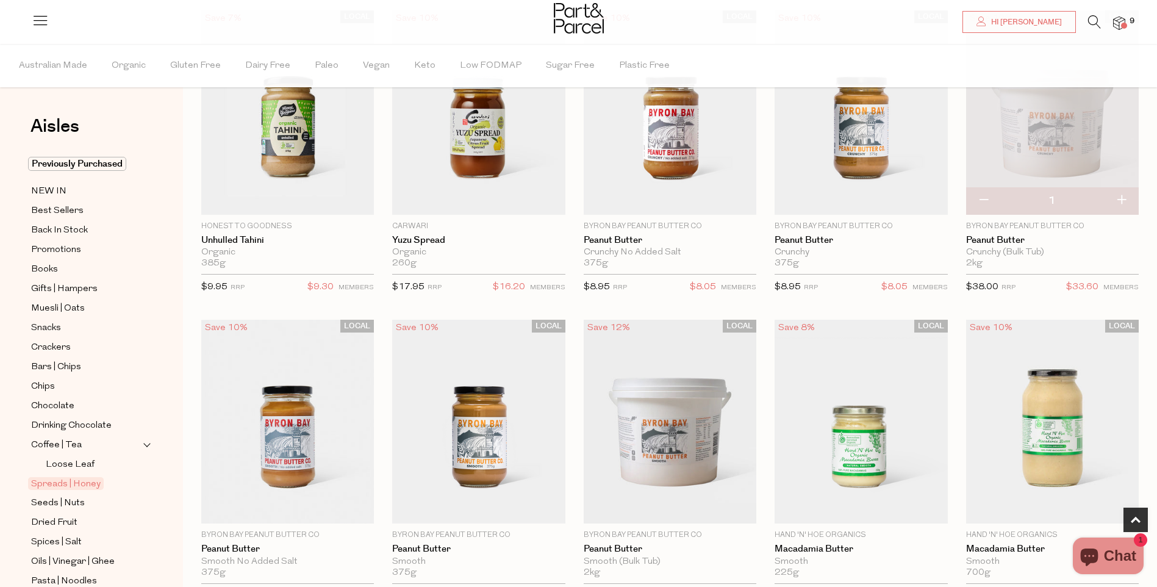
click at [994, 201] on button "button" at bounding box center [983, 200] width 35 height 27
type input "0"
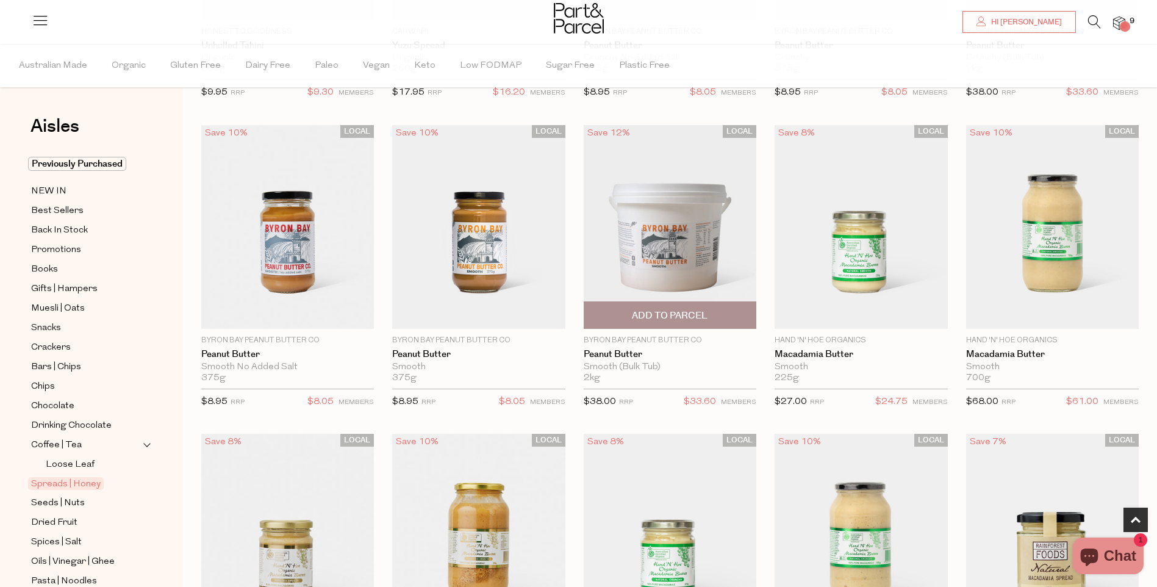
scroll to position [656, 0]
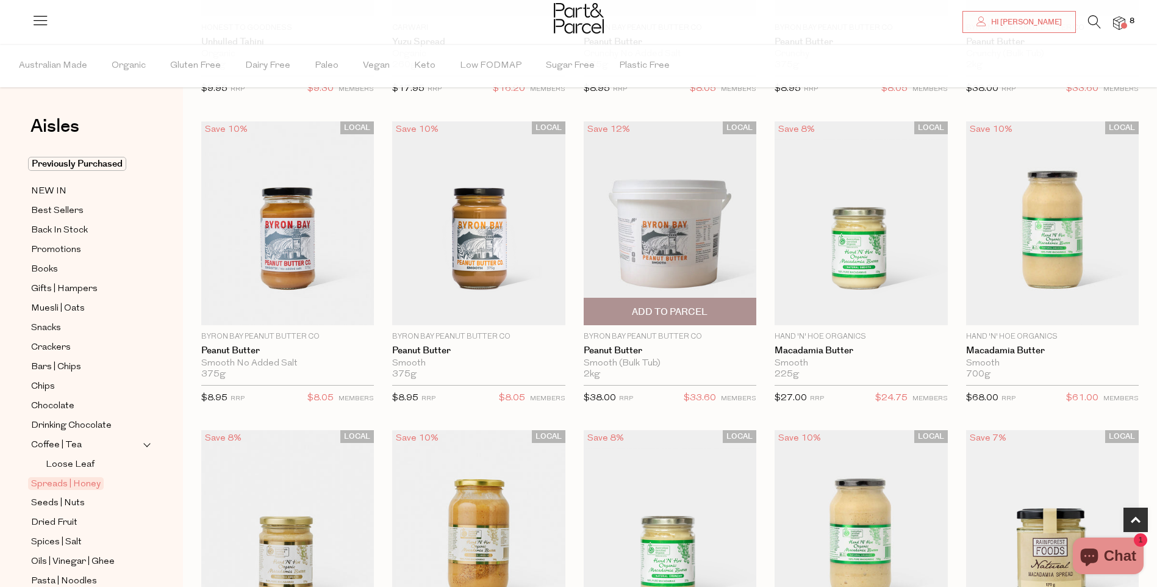
click at [669, 310] on span "Add To Parcel" at bounding box center [670, 312] width 76 height 13
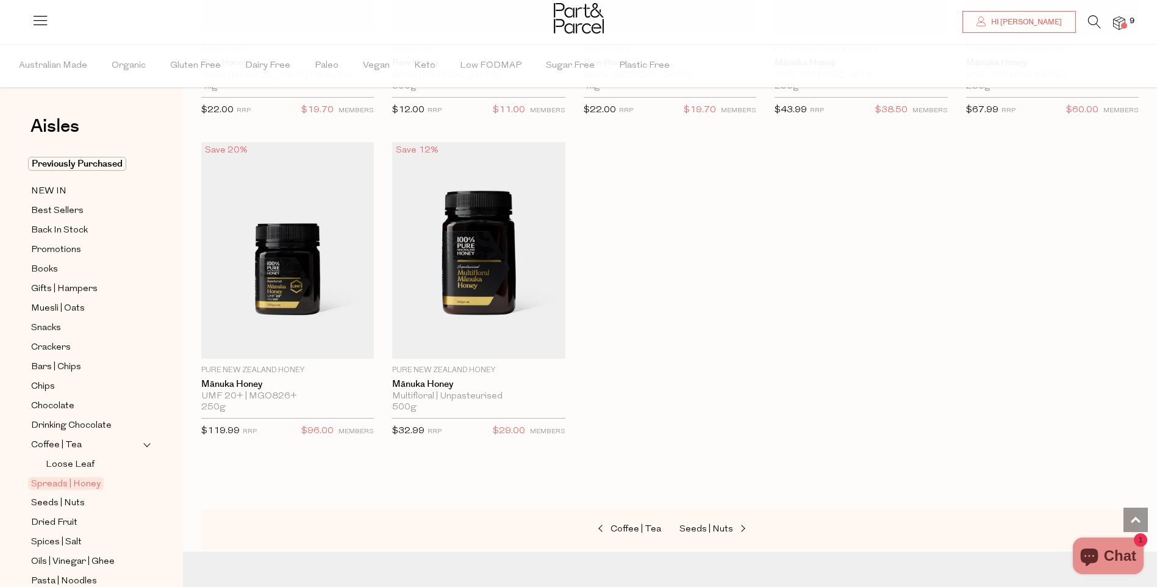
scroll to position [2821, 0]
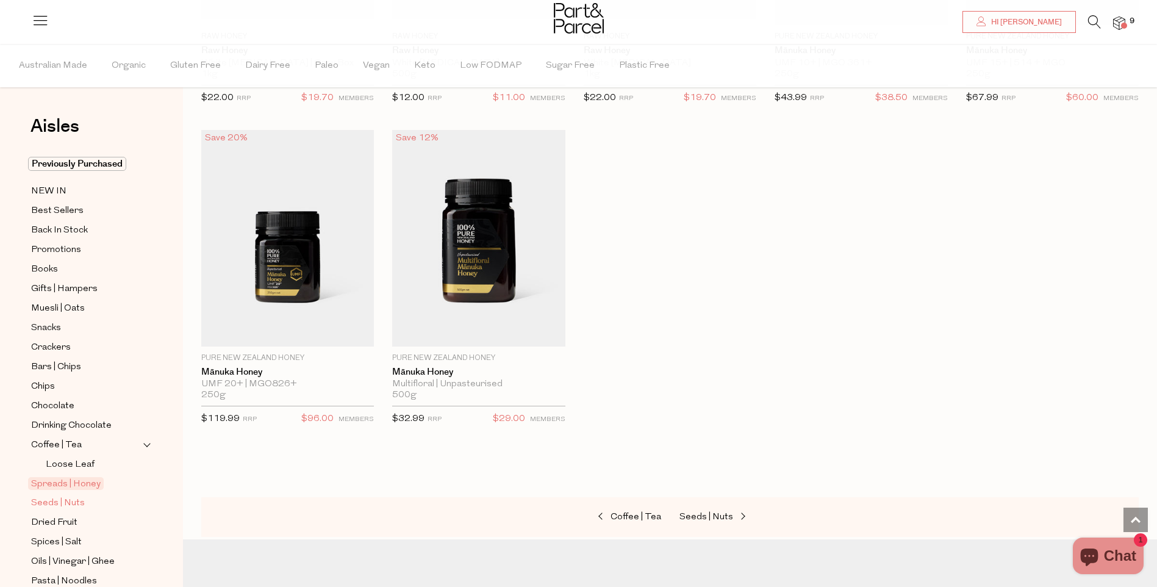
click at [74, 496] on span "Seeds | Nuts" at bounding box center [58, 503] width 54 height 15
